Goal: Task Accomplishment & Management: Use online tool/utility

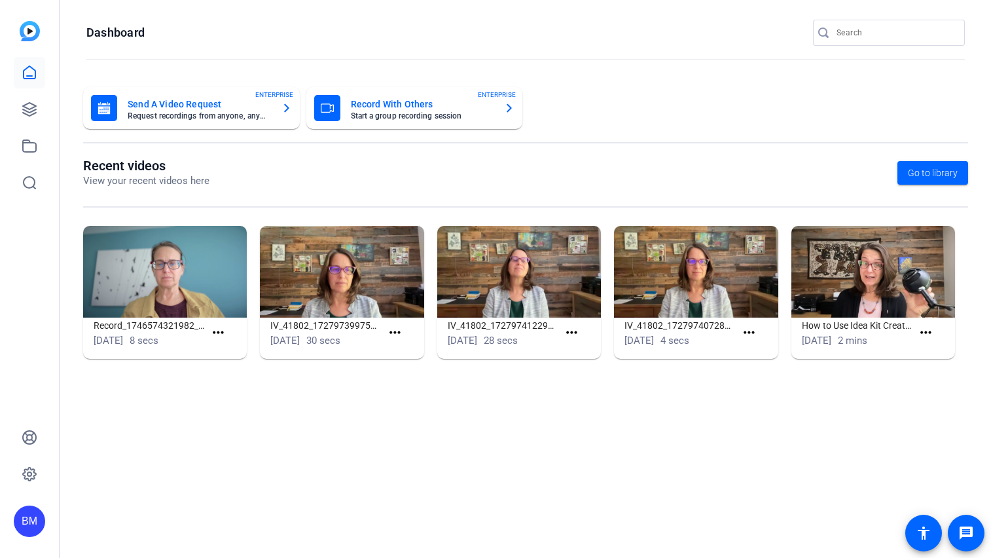
click at [862, 31] on input "Search" at bounding box center [896, 33] width 118 height 16
type input "[PERSON_NAME]"
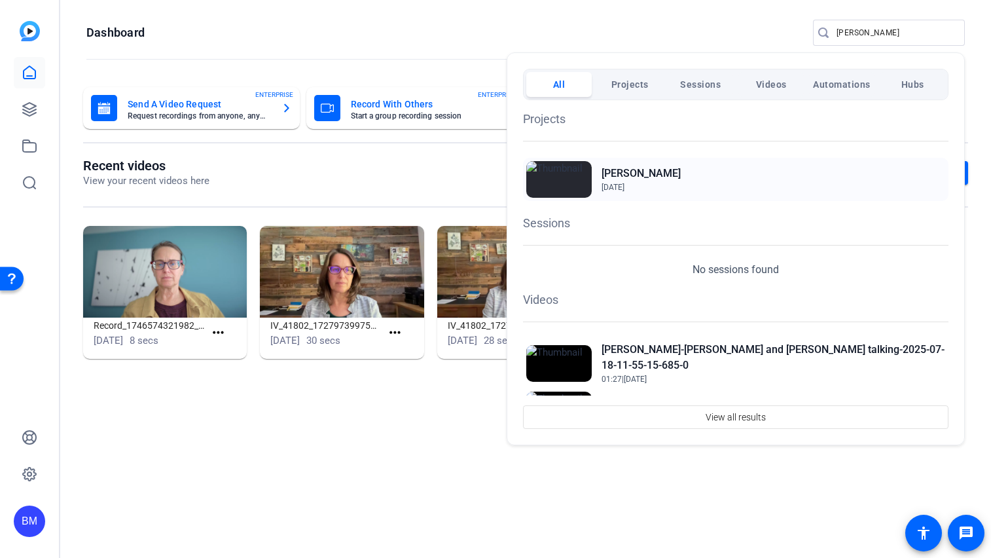
click at [627, 181] on span "[DATE]" at bounding box center [641, 187] width 79 height 12
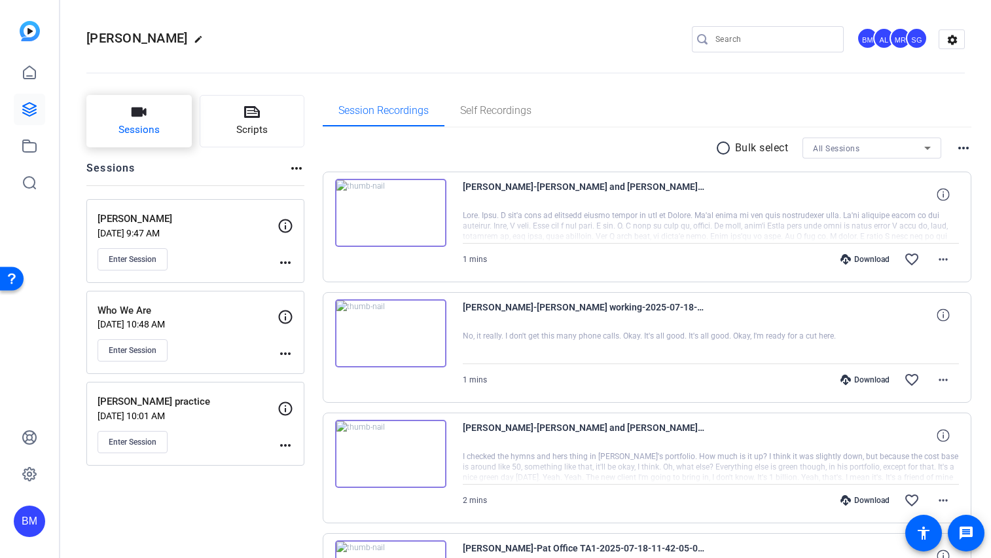
click at [154, 125] on span "Sessions" at bounding box center [139, 129] width 41 height 15
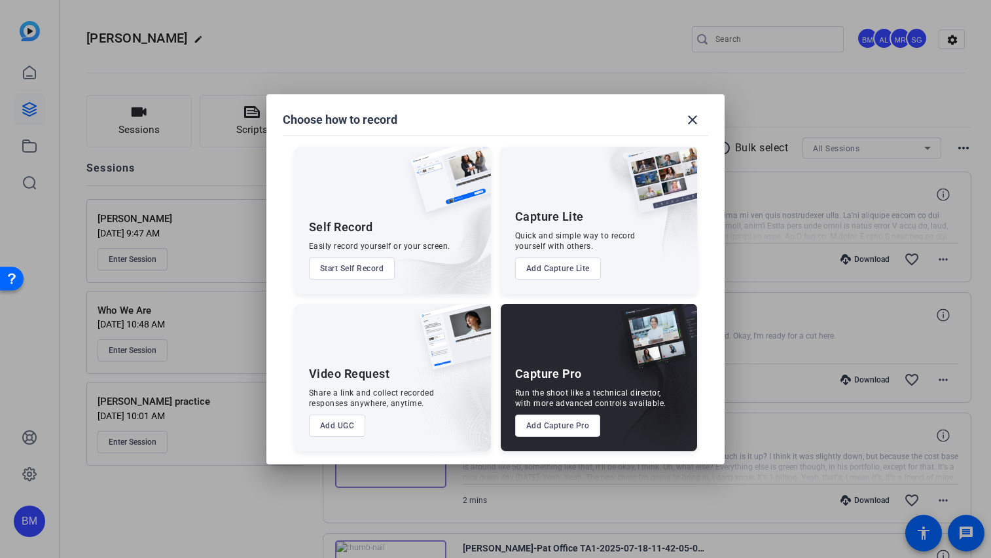
click at [533, 424] on button "Add Capture Pro" at bounding box center [558, 425] width 86 height 22
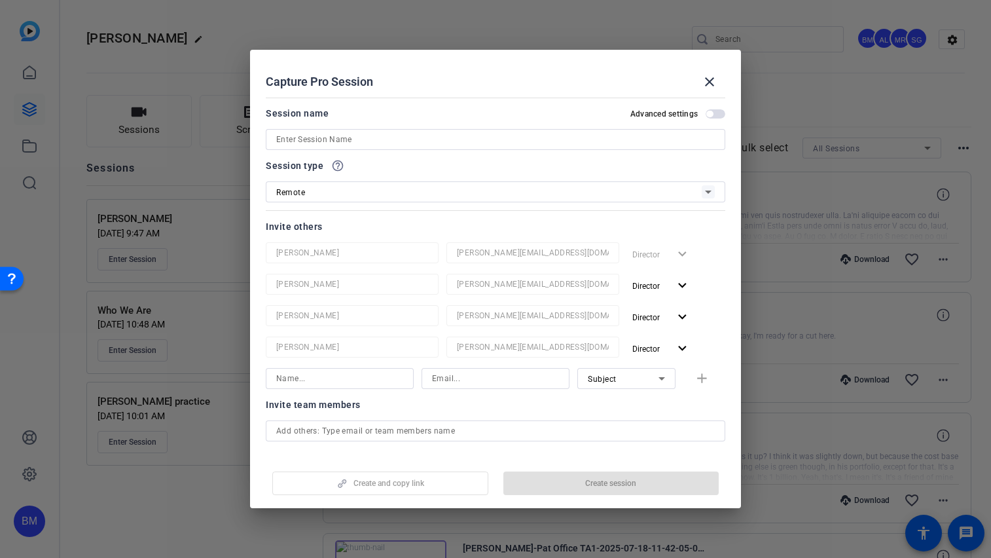
click at [332, 141] on input at bounding box center [495, 140] width 439 height 16
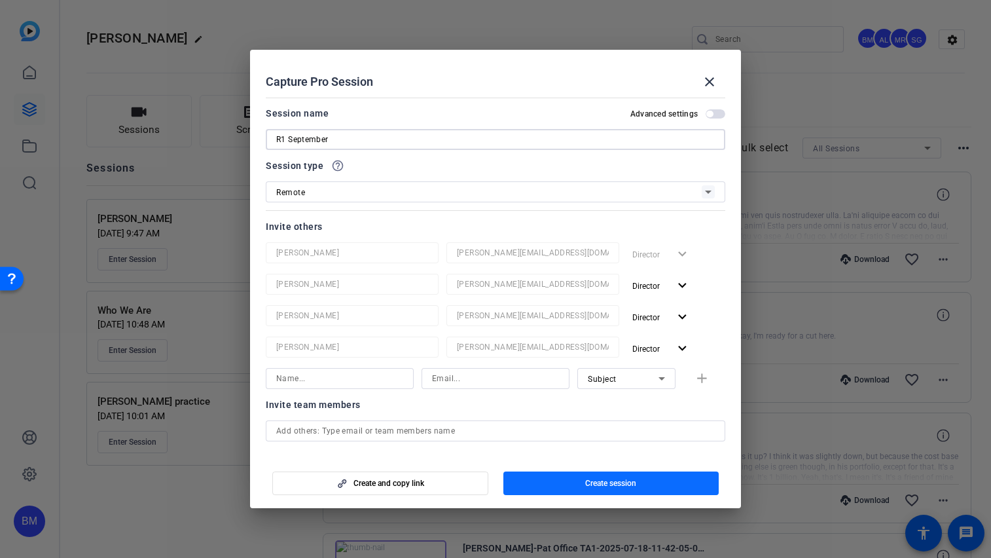
type input "R1 September"
click at [622, 484] on span "Create session" at bounding box center [610, 483] width 51 height 10
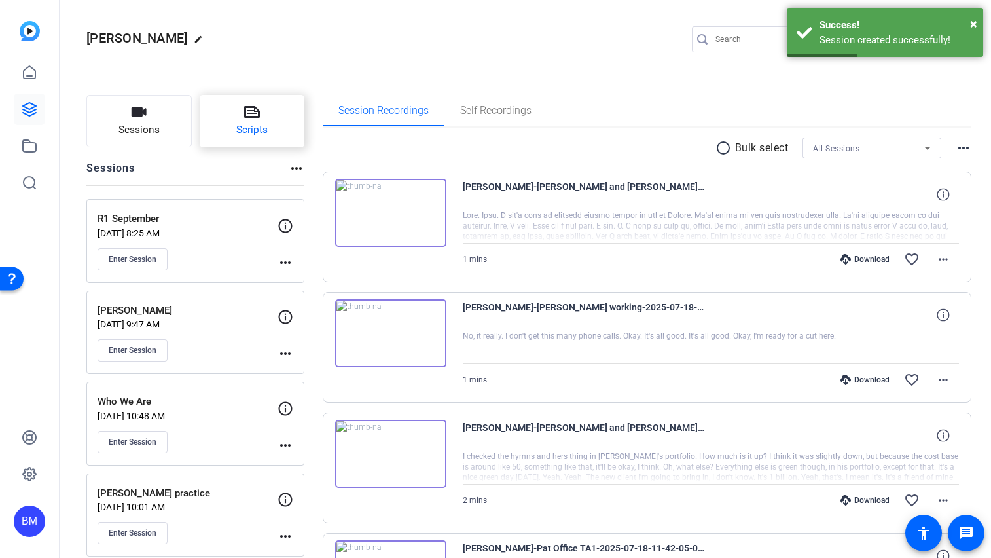
click at [253, 118] on icon at bounding box center [252, 112] width 16 height 16
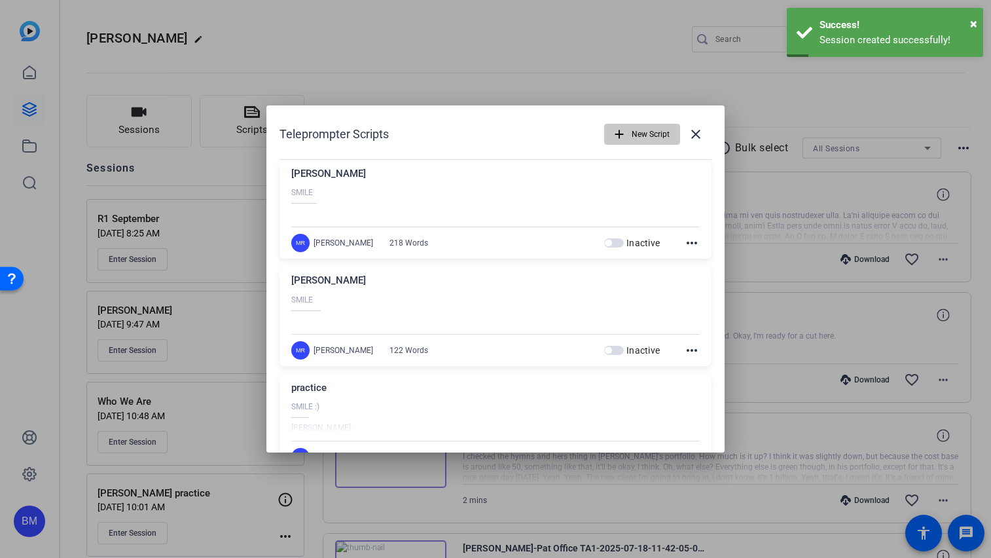
click at [619, 140] on mat-icon "add" at bounding box center [619, 134] width 14 height 14
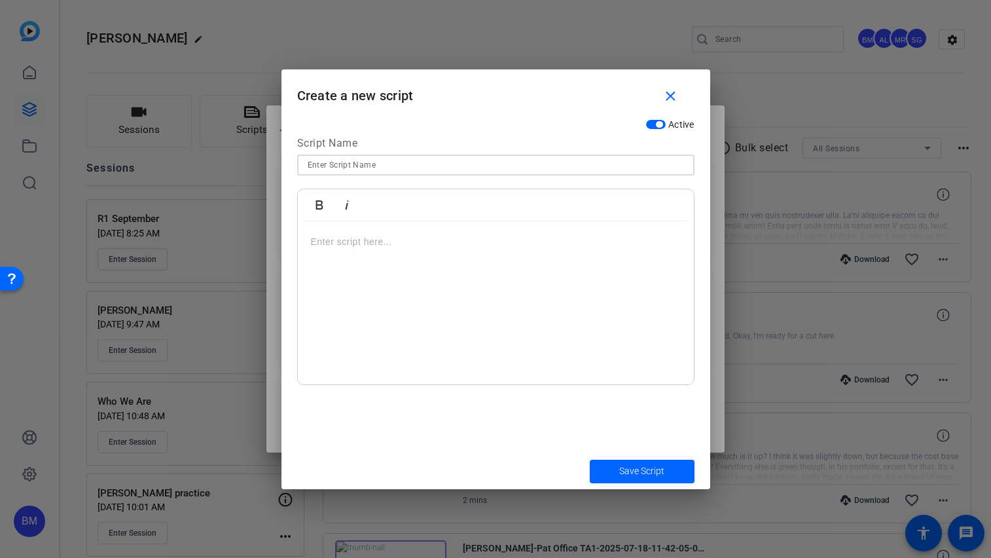
click at [380, 158] on input at bounding box center [496, 165] width 376 height 16
type input "Our Process"
click at [351, 237] on p at bounding box center [496, 241] width 370 height 14
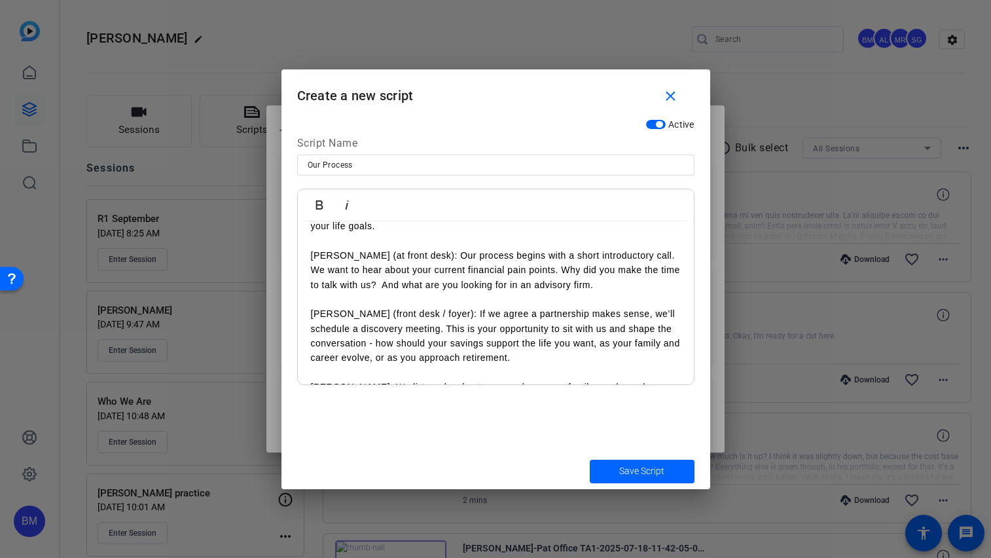
scroll to position [203, 0]
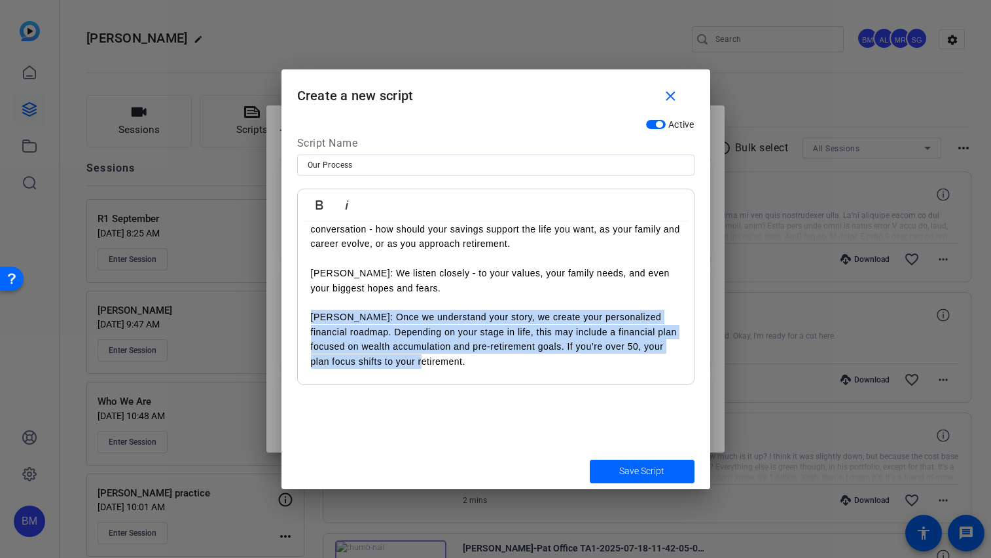
drag, startPoint x: 473, startPoint y: 344, endPoint x: 286, endPoint y: 300, distance: 192.5
click at [286, 300] on div "Active Script Name Our Process Bold Italic Jim: When people ask what it’s like …" at bounding box center [496, 283] width 429 height 340
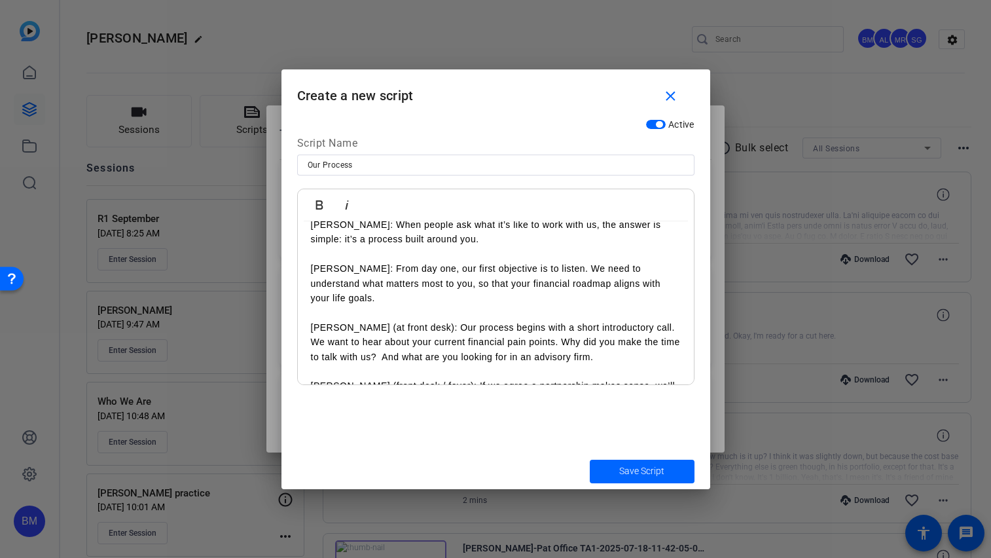
scroll to position [0, 0]
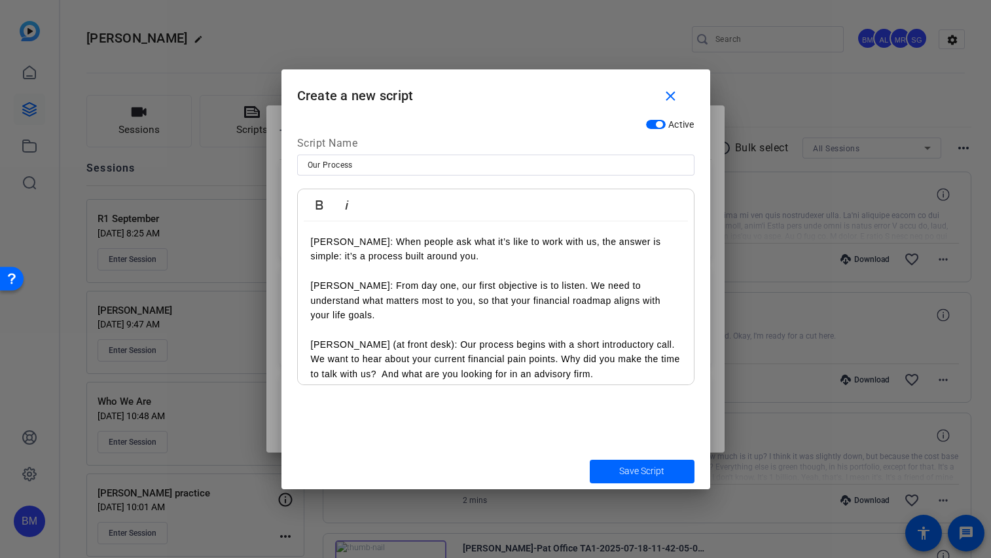
click at [448, 260] on p "Jim: When people ask what it’s like to work with us, the answer is simple: it’s…" at bounding box center [496, 248] width 370 height 29
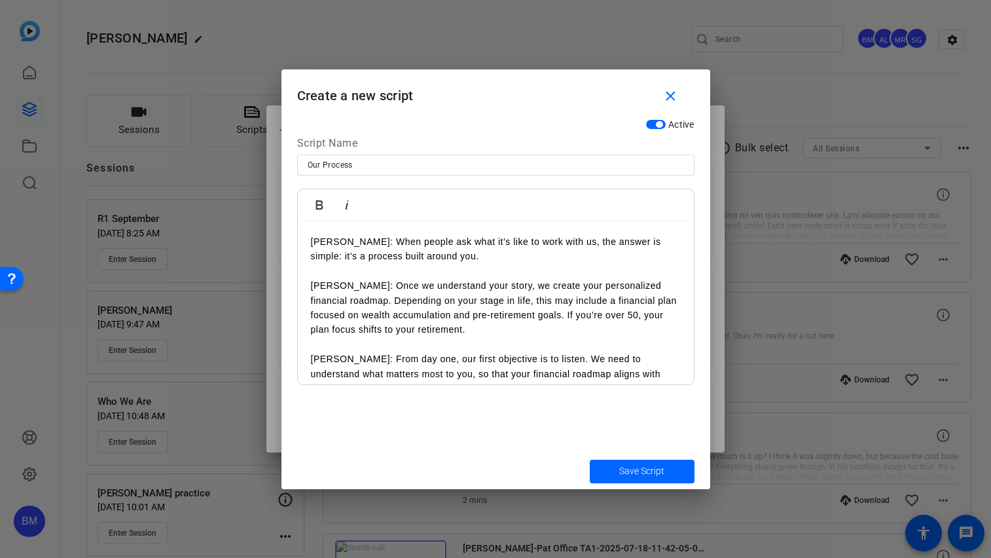
click at [317, 273] on p at bounding box center [496, 271] width 370 height 14
click at [311, 239] on p "Jim: When people ask what it’s like to work with us, the answer is simple: it’s…" at bounding box center [496, 248] width 370 height 29
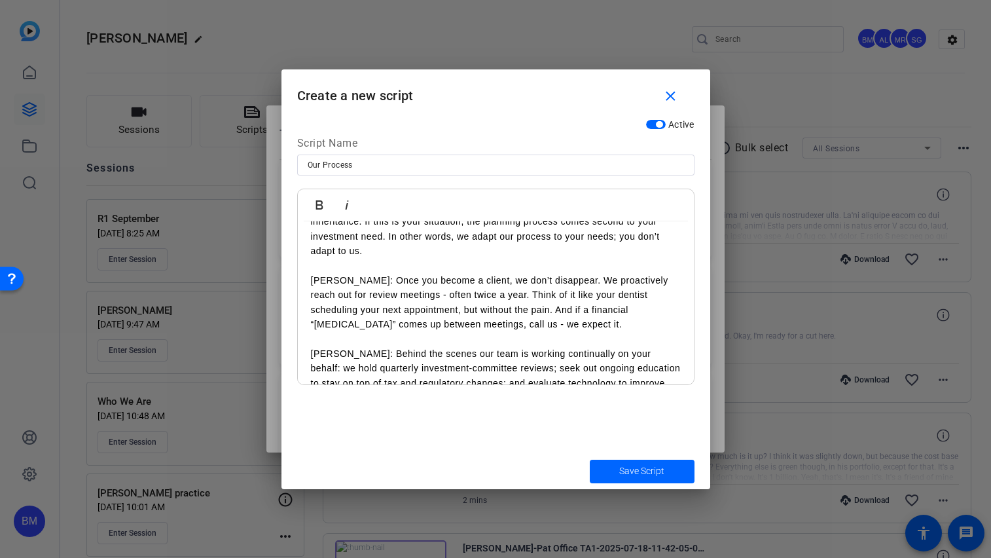
scroll to position [547, 0]
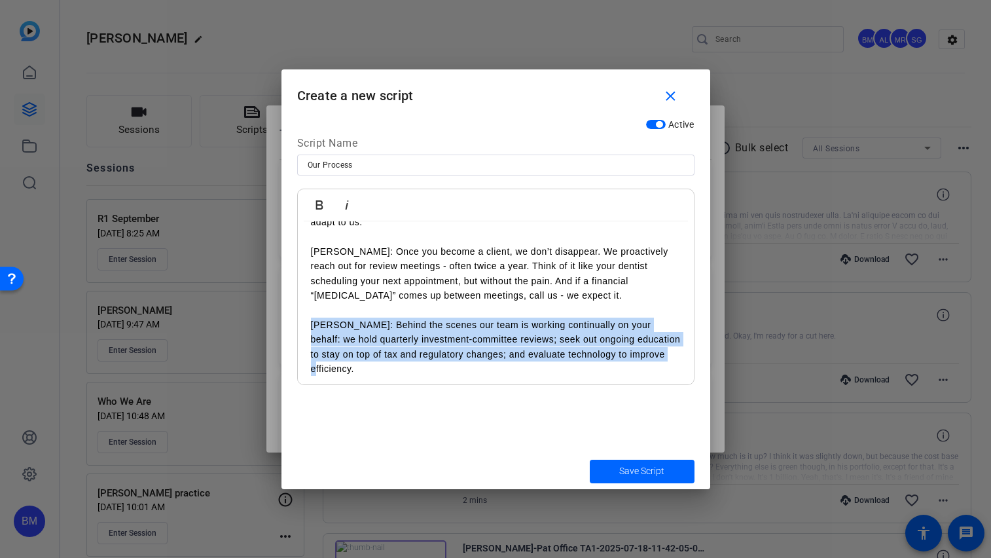
drag, startPoint x: 671, startPoint y: 341, endPoint x: 309, endPoint y: 308, distance: 363.5
click at [309, 308] on div "JIM Jim: When people ask what it’s like to work with us, the answer is simple: …" at bounding box center [496, 83] width 396 height 818
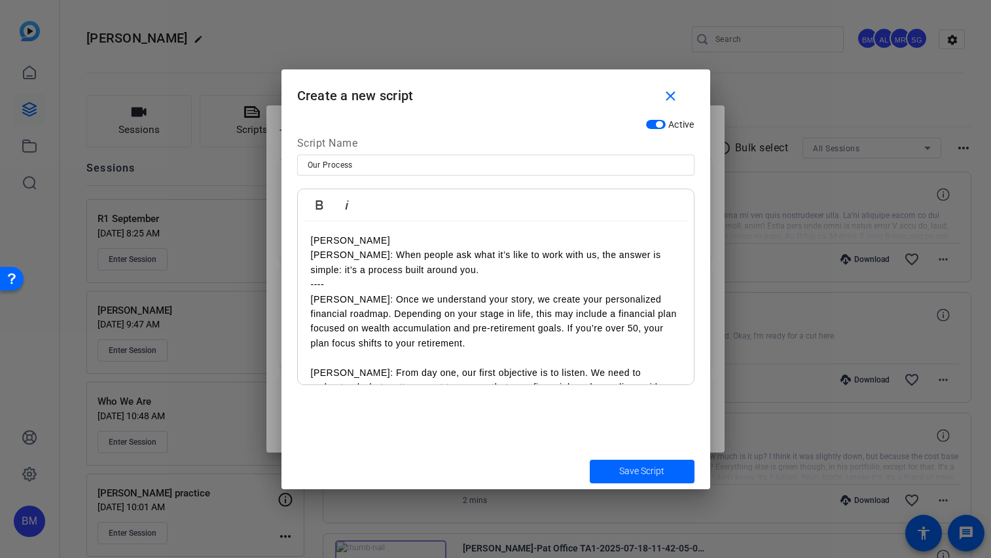
scroll to position [0, 0]
click at [487, 346] on p "Jim: Once we understand your story, we create your personalized financial roadm…" at bounding box center [496, 322] width 370 height 59
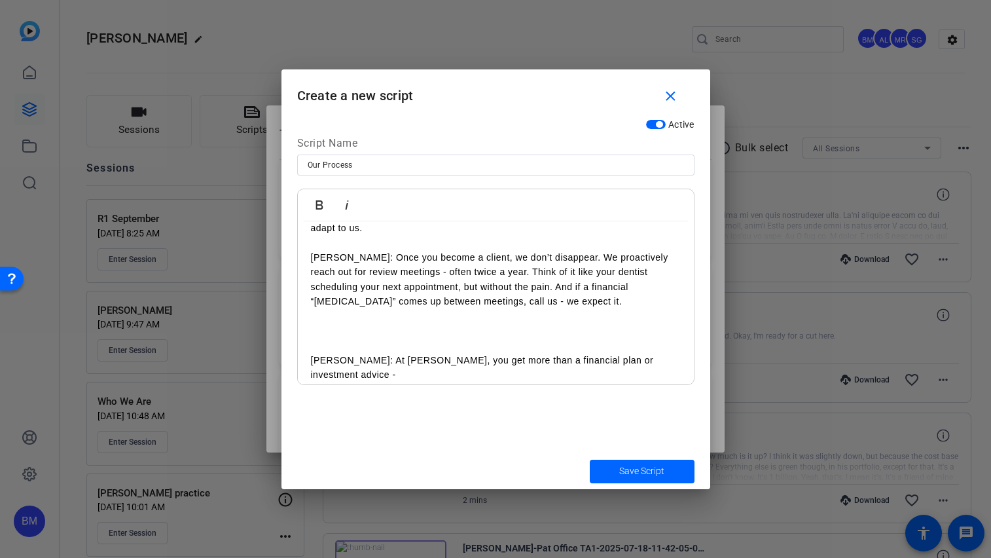
scroll to position [640, 0]
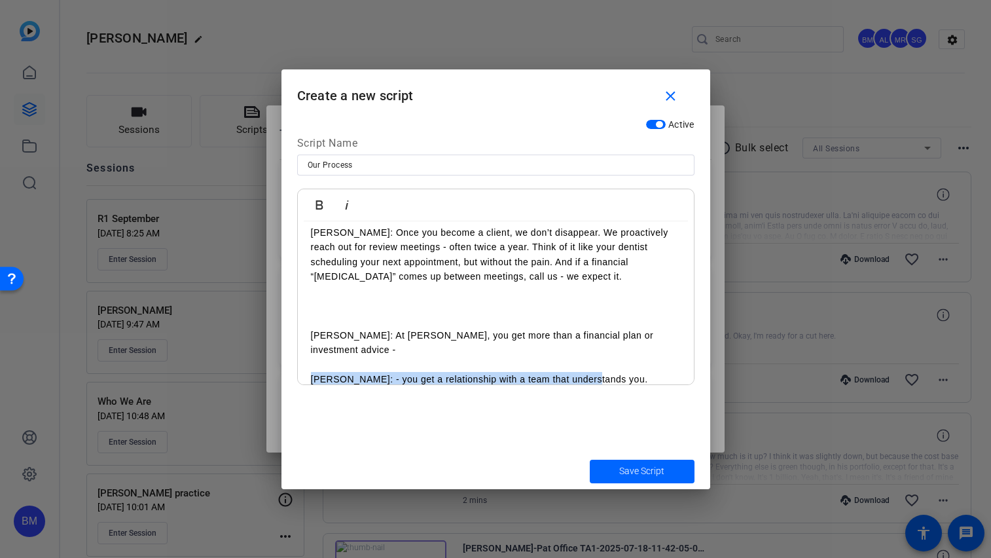
drag, startPoint x: 585, startPoint y: 337, endPoint x: 310, endPoint y: 338, distance: 275.0
click at [311, 372] on p "Jim: - you get a relationship with a team that understands you." at bounding box center [496, 379] width 370 height 14
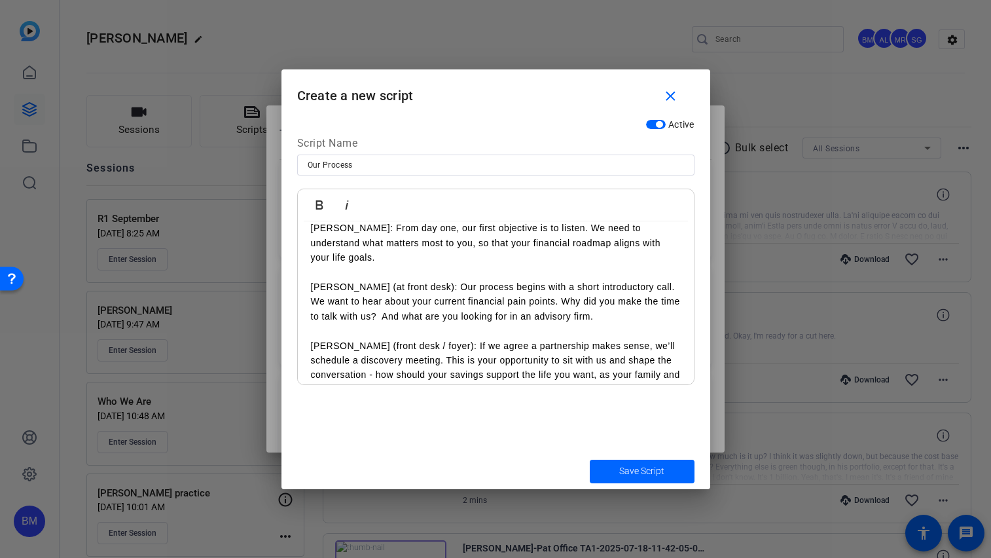
scroll to position [124, 0]
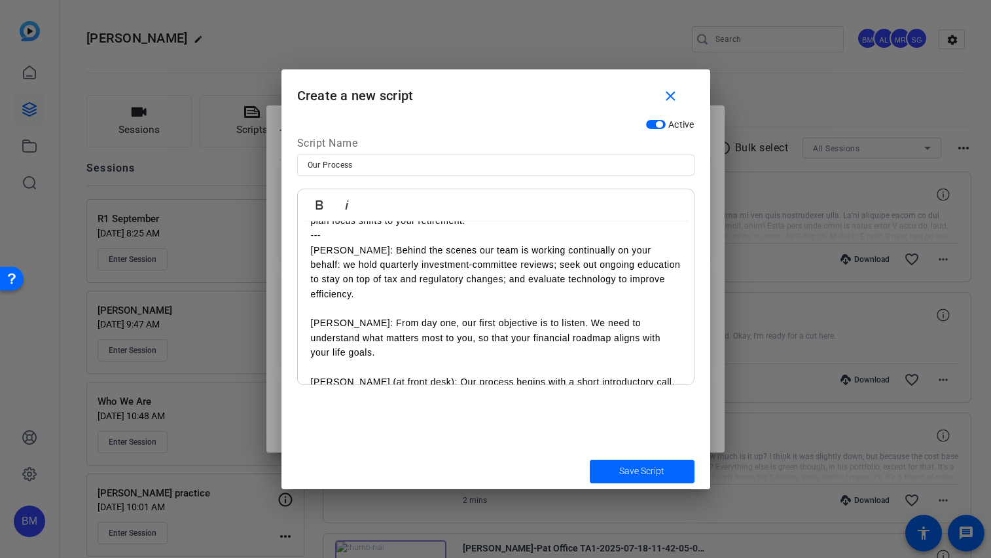
click at [373, 301] on p at bounding box center [496, 308] width 370 height 14
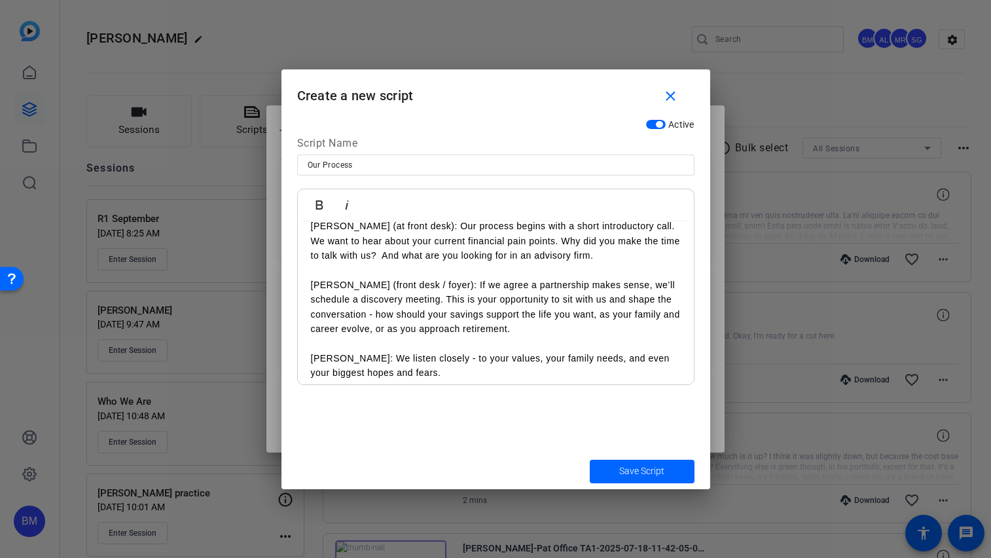
scroll to position [324, 0]
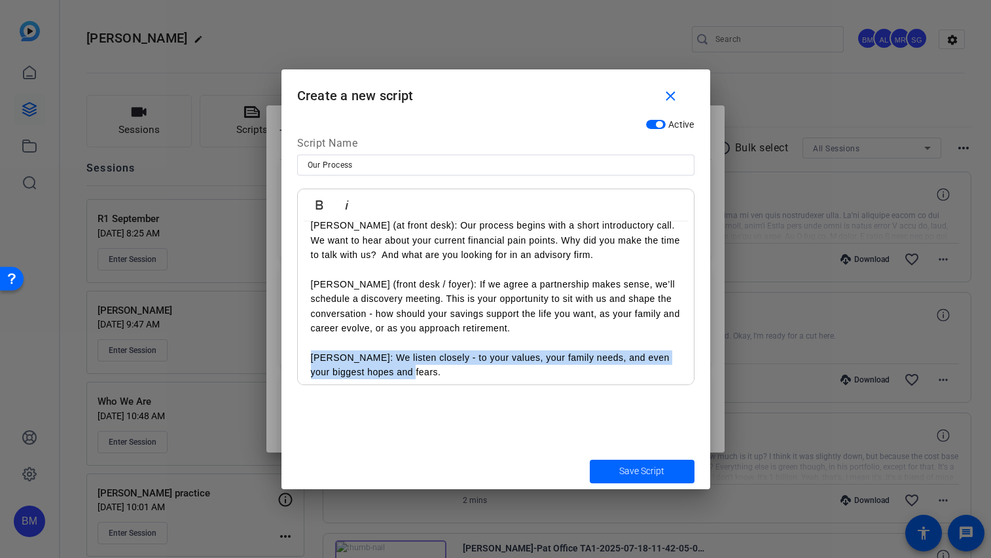
drag, startPoint x: 420, startPoint y: 346, endPoint x: 333, endPoint y: 332, distance: 87.6
click at [300, 328] on div "**********" at bounding box center [496, 342] width 396 height 891
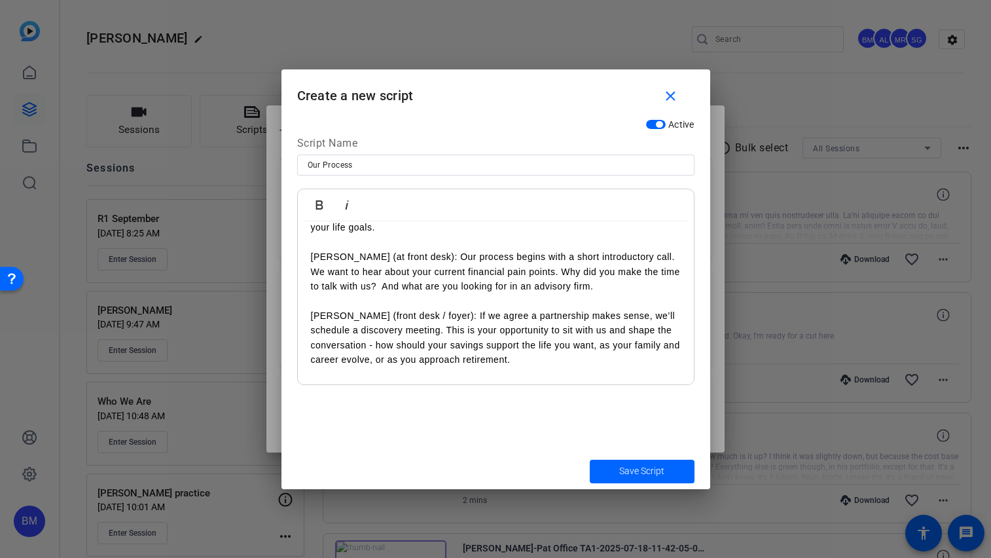
scroll to position [207, 0]
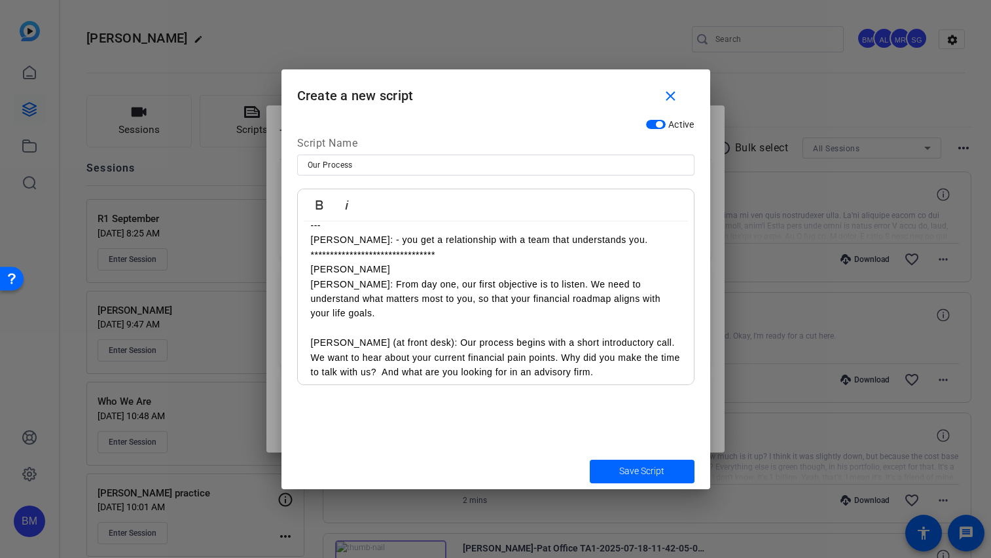
click at [329, 321] on p at bounding box center [496, 328] width 370 height 14
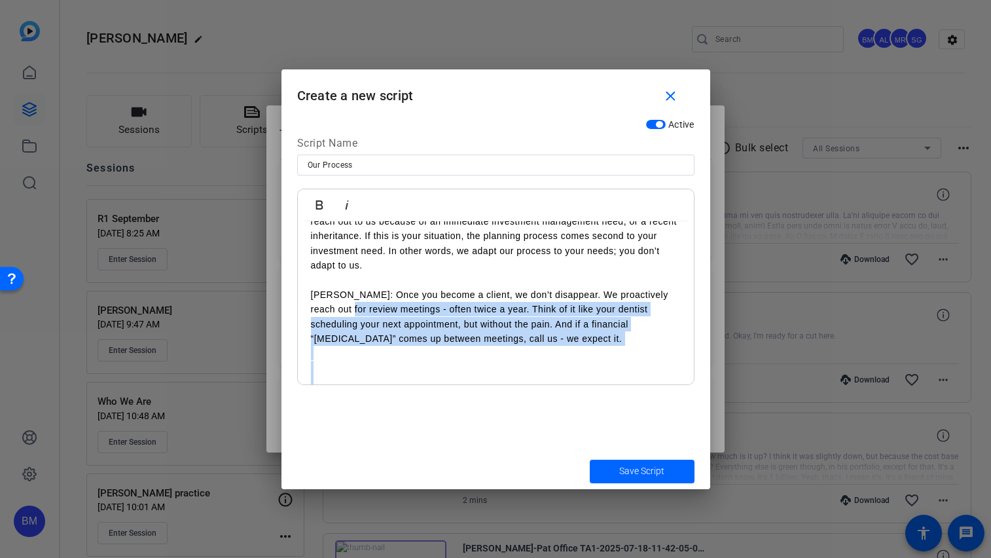
scroll to position [631, 0]
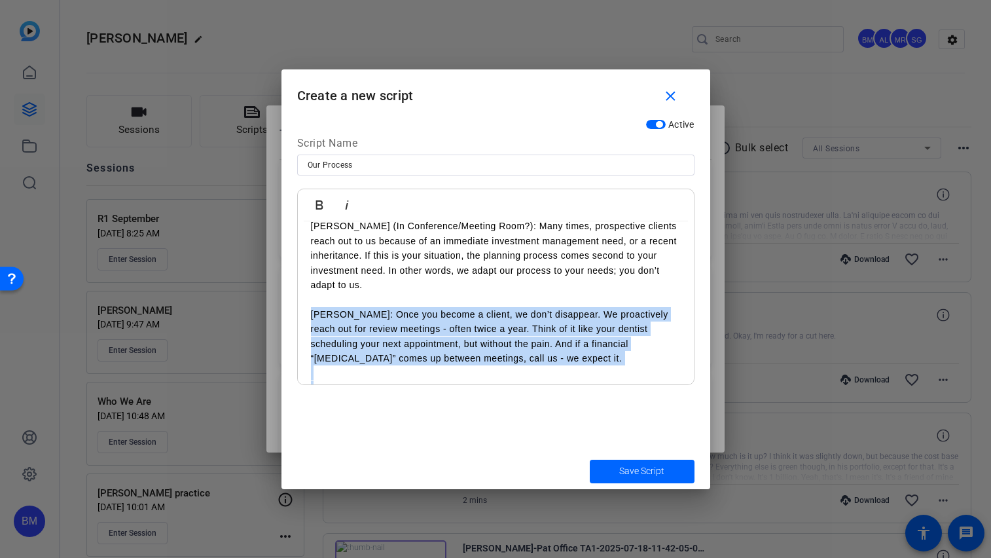
drag, startPoint x: 666, startPoint y: 319, endPoint x: 304, endPoint y: 283, distance: 363.1
click at [304, 283] on div "**********" at bounding box center [496, 50] width 396 height 921
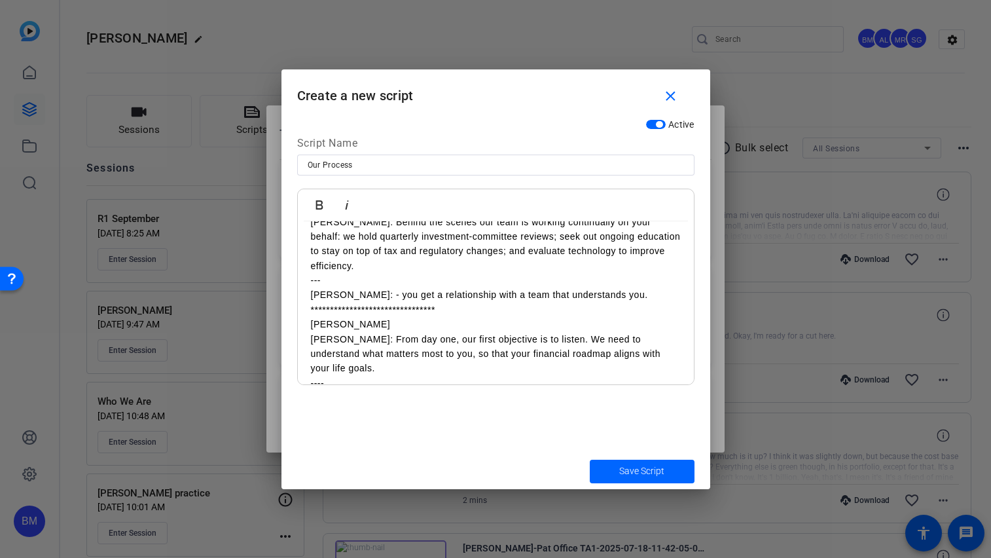
scroll to position [246, 0]
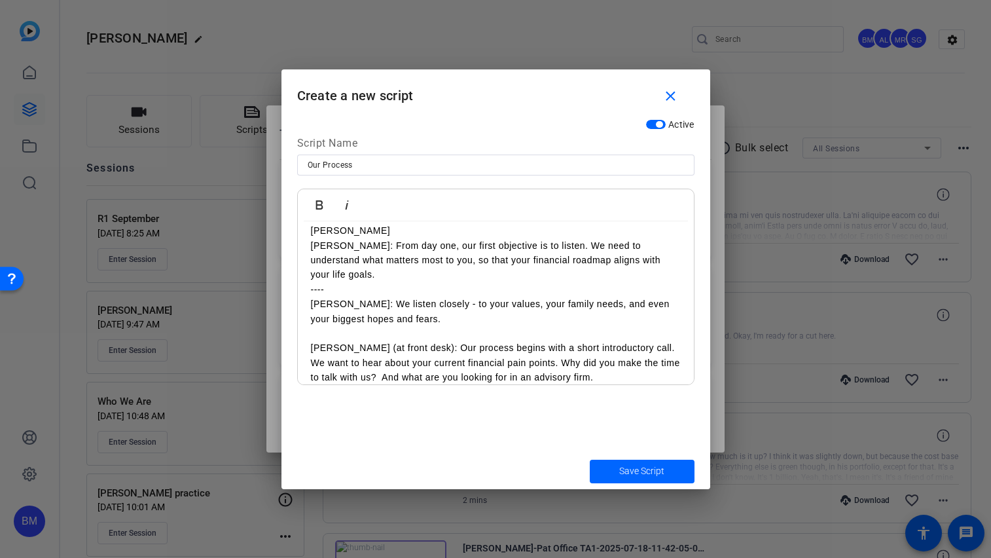
click at [327, 326] on p at bounding box center [496, 333] width 370 height 14
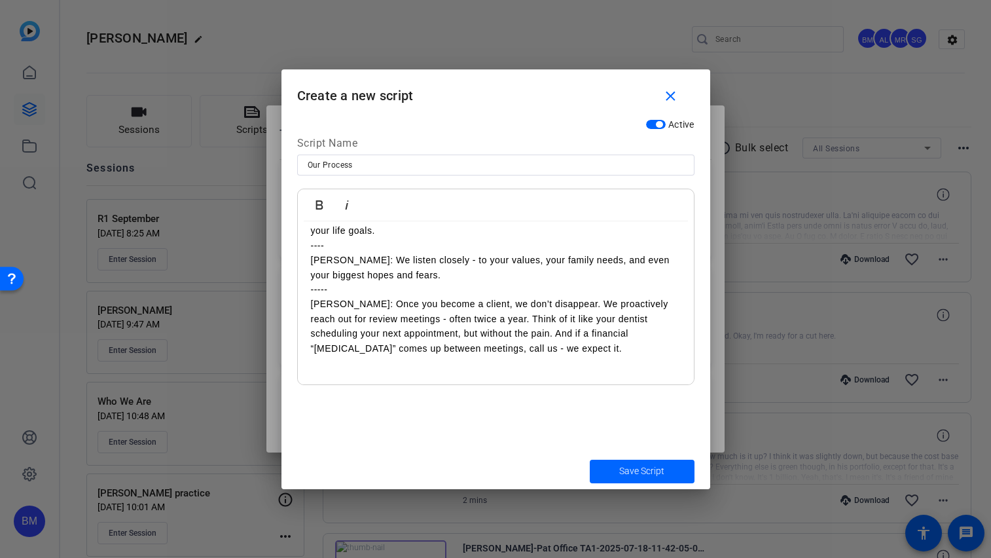
click at [363, 385] on p at bounding box center [496, 392] width 370 height 14
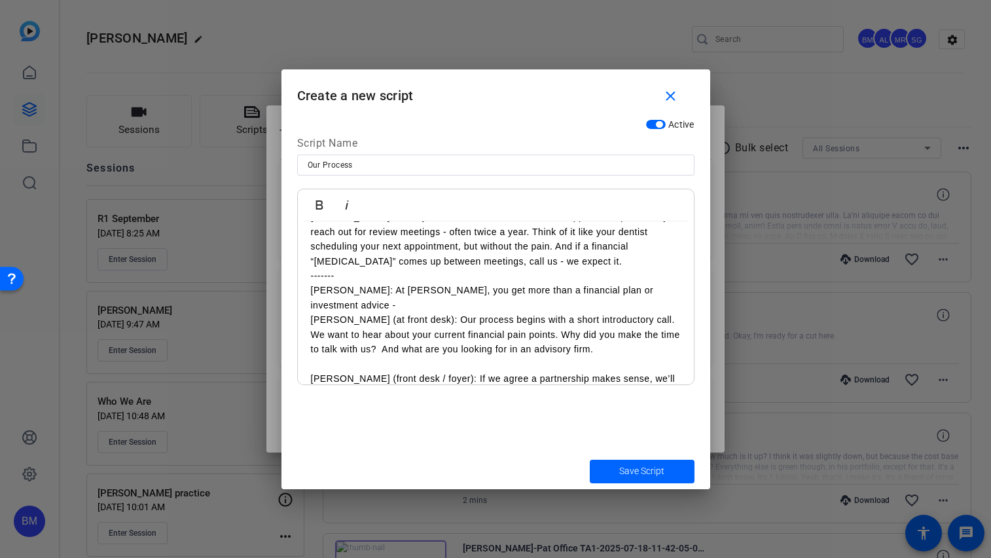
scroll to position [380, 0]
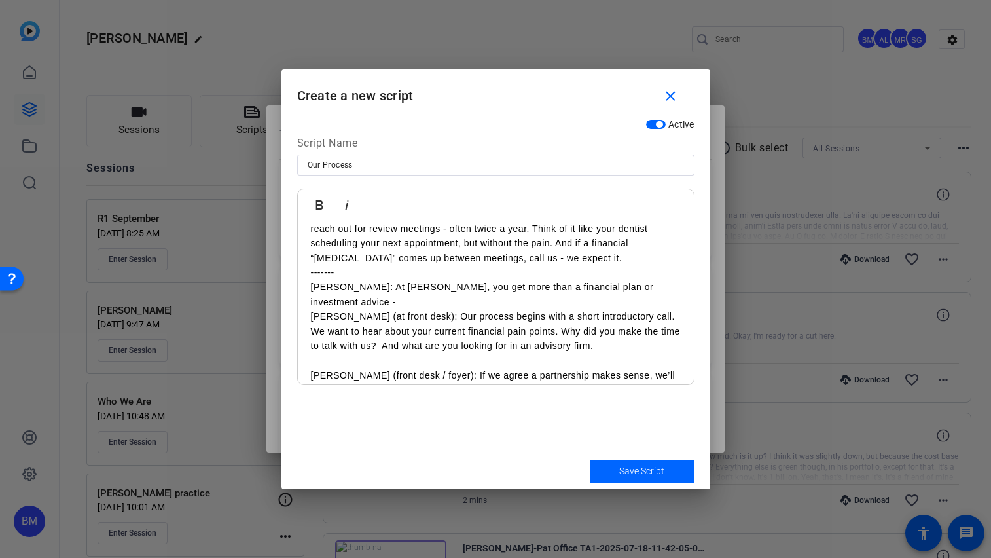
click at [335, 353] on p at bounding box center [496, 360] width 370 height 14
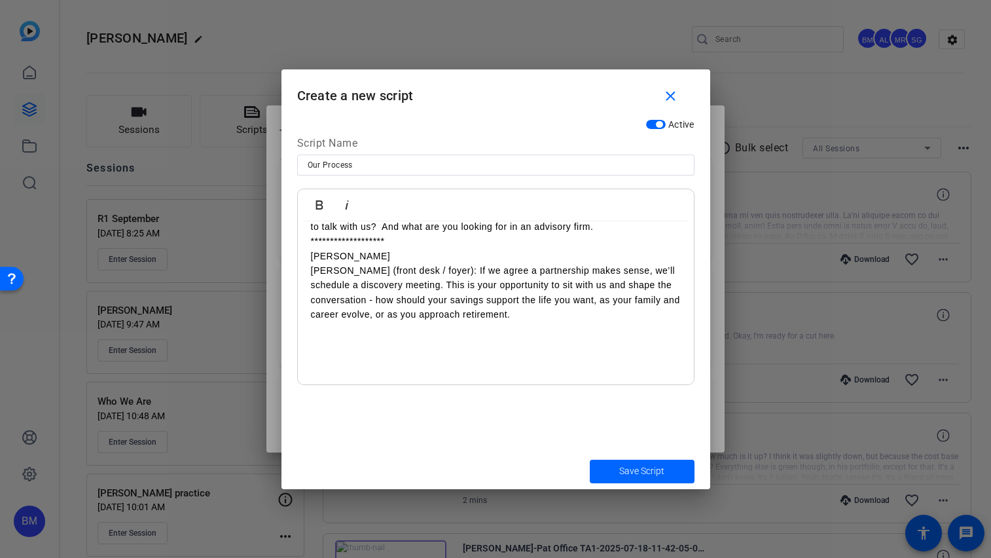
scroll to position [517, 0]
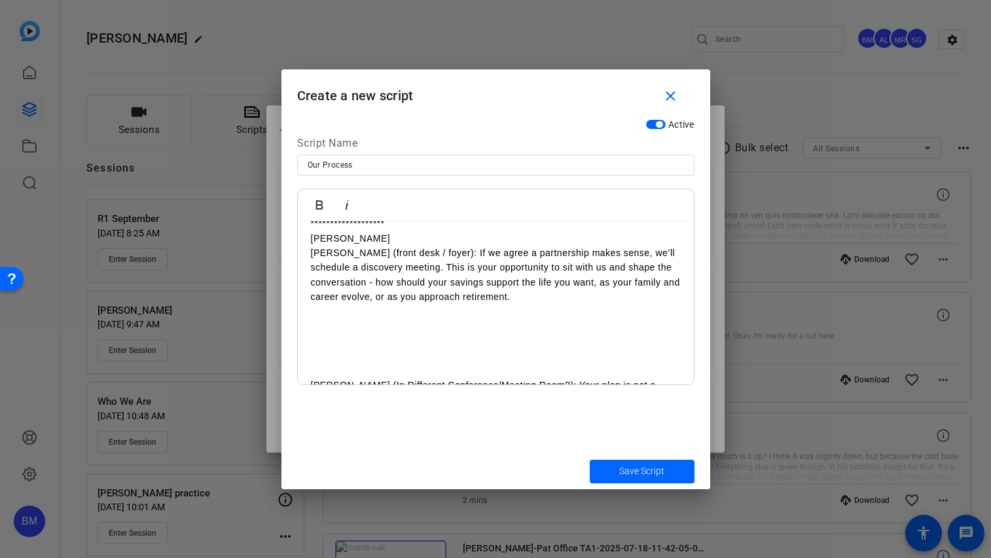
click at [321, 363] on p at bounding box center [496, 370] width 370 height 14
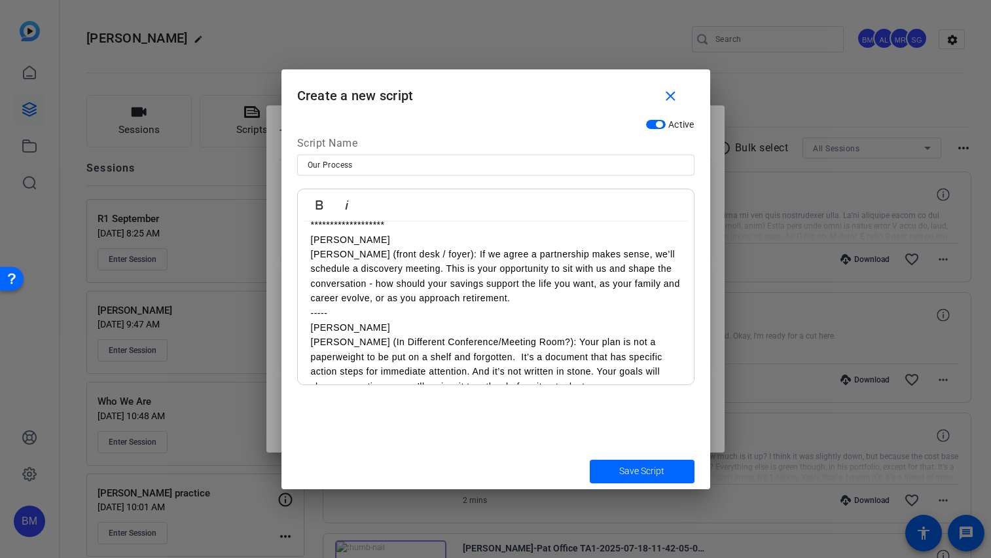
click at [323, 393] on p at bounding box center [496, 400] width 370 height 14
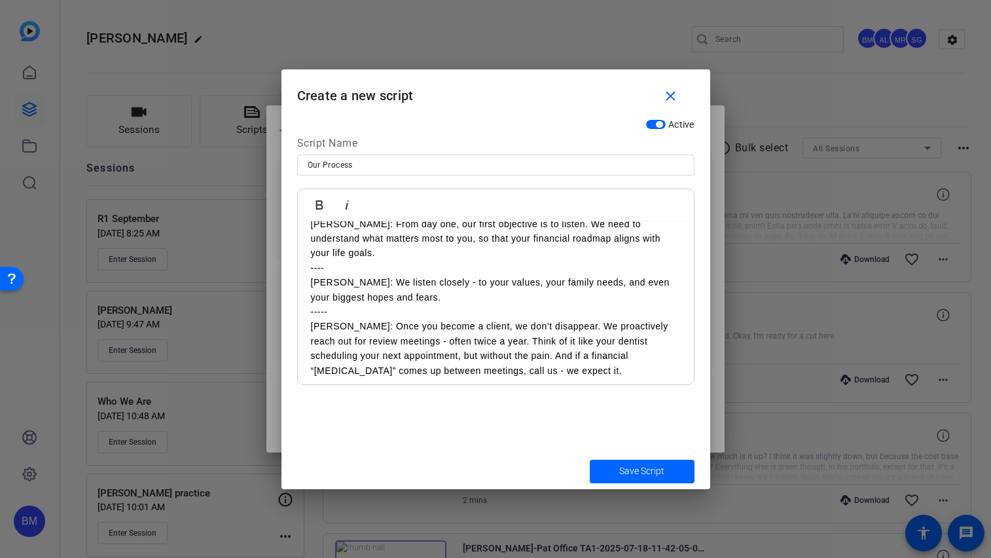
scroll to position [0, 0]
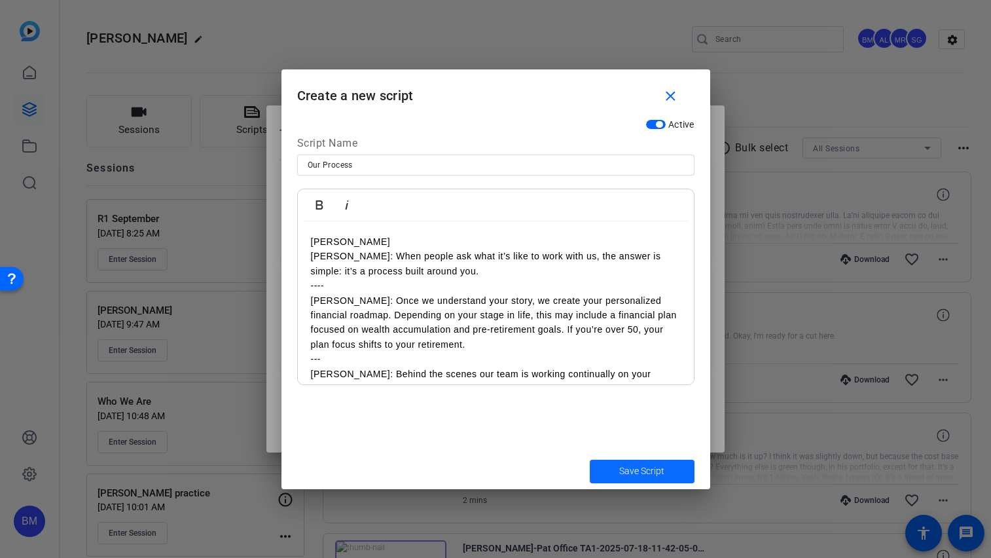
click at [623, 460] on span "submit" at bounding box center [642, 471] width 105 height 31
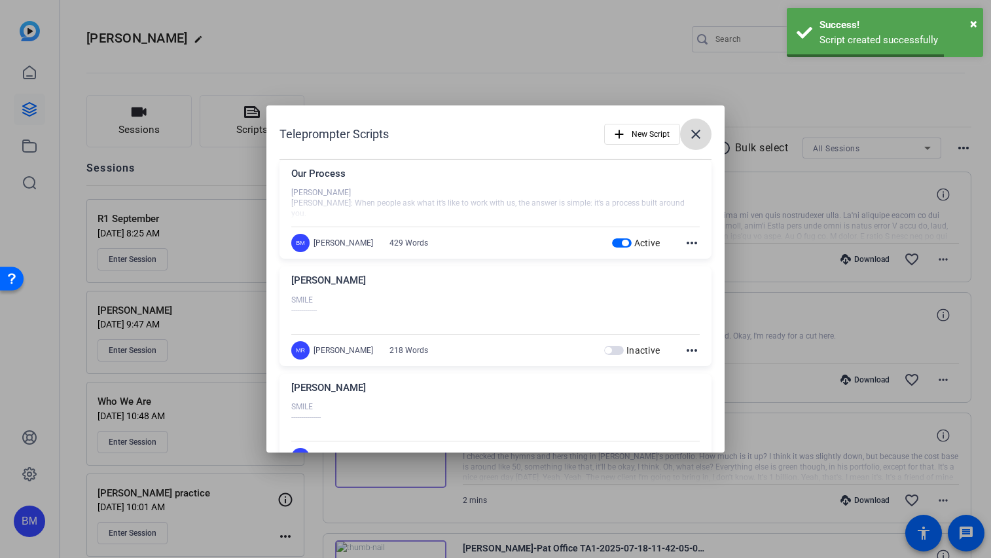
click at [689, 130] on mat-icon "close" at bounding box center [696, 134] width 16 height 16
